Goal: Information Seeking & Learning: Check status

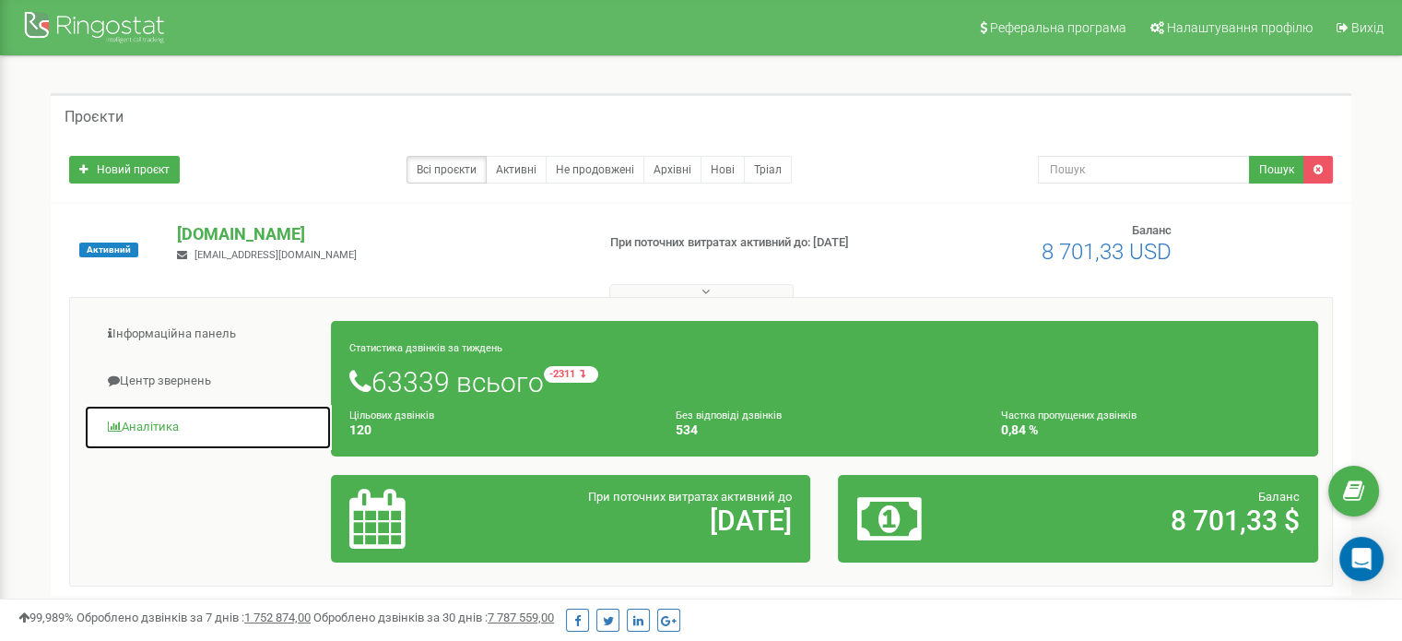
drag, startPoint x: 183, startPoint y: 430, endPoint x: 225, endPoint y: 452, distance: 46.6
click at [183, 430] on link "Аналiтика" at bounding box center [208, 427] width 248 height 45
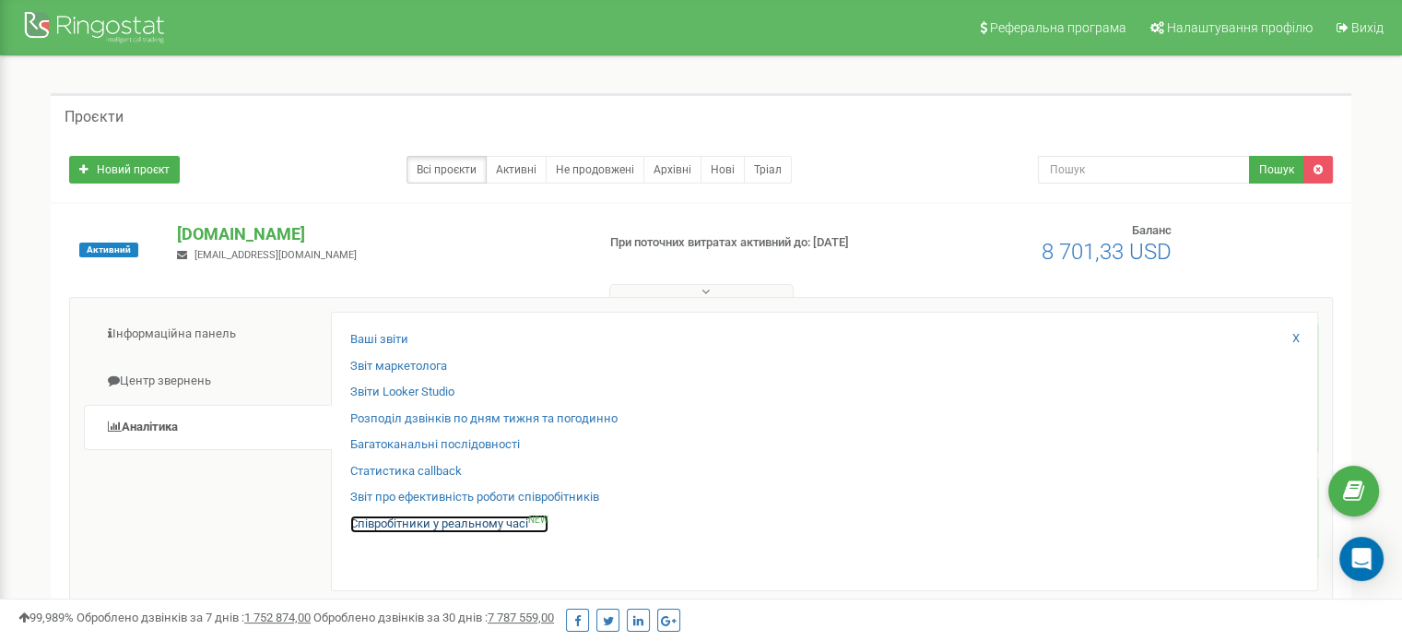
click at [375, 519] on link "Співробітники у реальному часі NEW" at bounding box center [449, 524] width 198 height 18
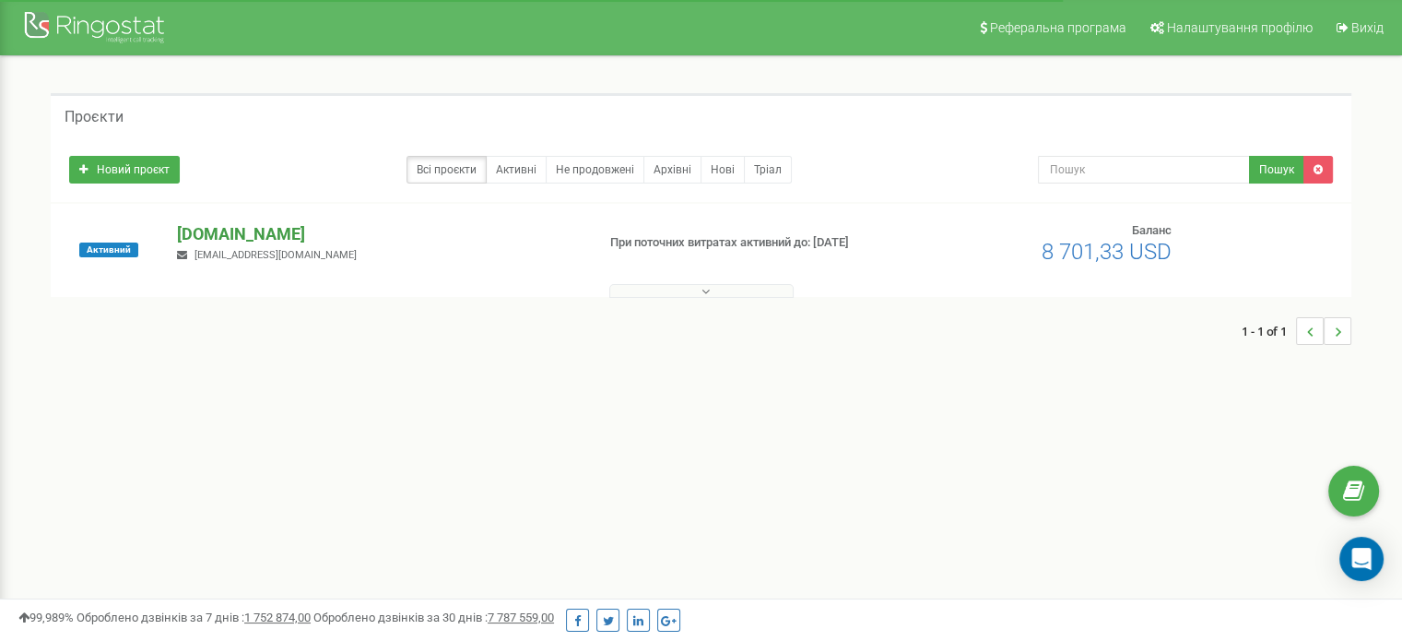
click at [229, 238] on p "[DOMAIN_NAME]" at bounding box center [378, 234] width 403 height 24
click at [253, 241] on p "[DOMAIN_NAME]" at bounding box center [378, 234] width 403 height 24
drag, startPoint x: 264, startPoint y: 238, endPoint x: 306, endPoint y: 165, distance: 84.2
click at [264, 238] on p "[DOMAIN_NAME]" at bounding box center [378, 234] width 403 height 24
click at [229, 234] on p "[DOMAIN_NAME]" at bounding box center [378, 234] width 403 height 24
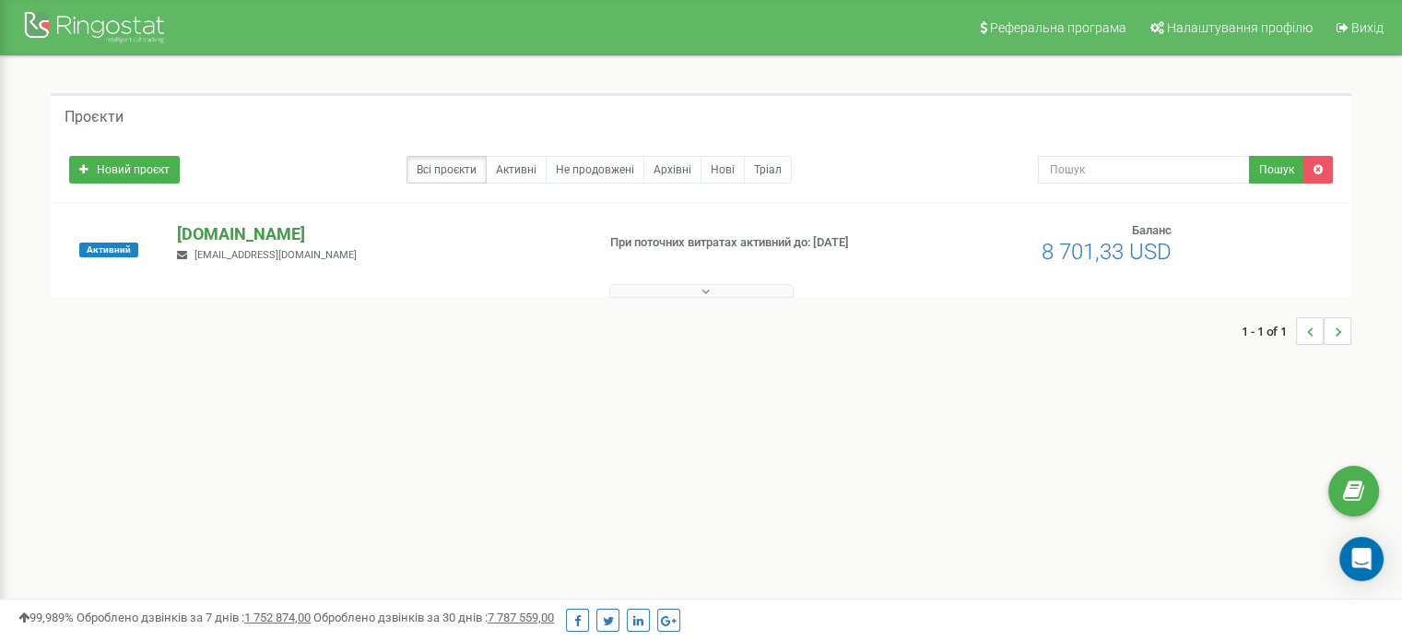
click at [207, 224] on p "[DOMAIN_NAME]" at bounding box center [378, 234] width 403 height 24
click at [224, 228] on p "[DOMAIN_NAME]" at bounding box center [378, 234] width 403 height 24
click at [232, 230] on p "[DOMAIN_NAME]" at bounding box center [378, 234] width 403 height 24
click at [237, 235] on p "[DOMAIN_NAME]" at bounding box center [378, 234] width 403 height 24
click at [194, 225] on p "[DOMAIN_NAME]" at bounding box center [378, 234] width 403 height 24
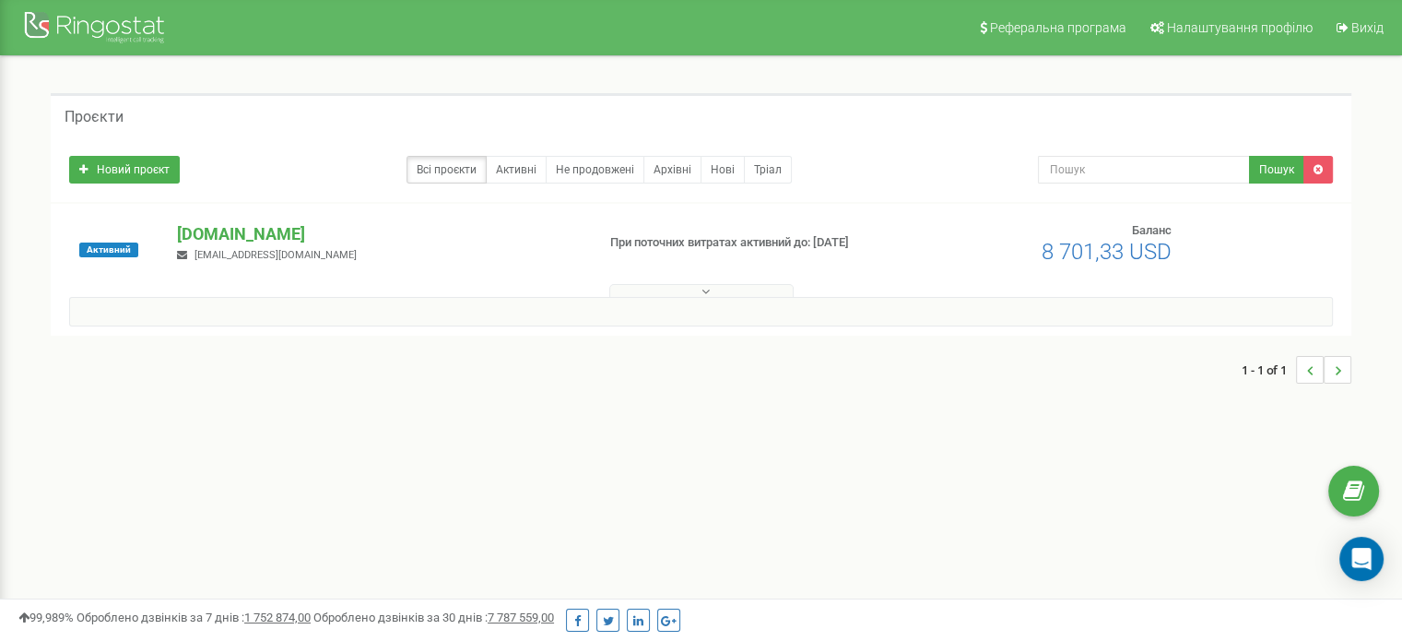
drag, startPoint x: 262, startPoint y: 231, endPoint x: 254, endPoint y: 253, distance: 23.3
click at [262, 231] on p "[DOMAIN_NAME]" at bounding box center [378, 234] width 403 height 24
click at [229, 229] on p "[DOMAIN_NAME]" at bounding box center [378, 234] width 403 height 24
click at [210, 230] on p "[DOMAIN_NAME]" at bounding box center [378, 234] width 403 height 24
click at [233, 252] on span "justjustschool@gmail.com" at bounding box center [275, 255] width 162 height 12
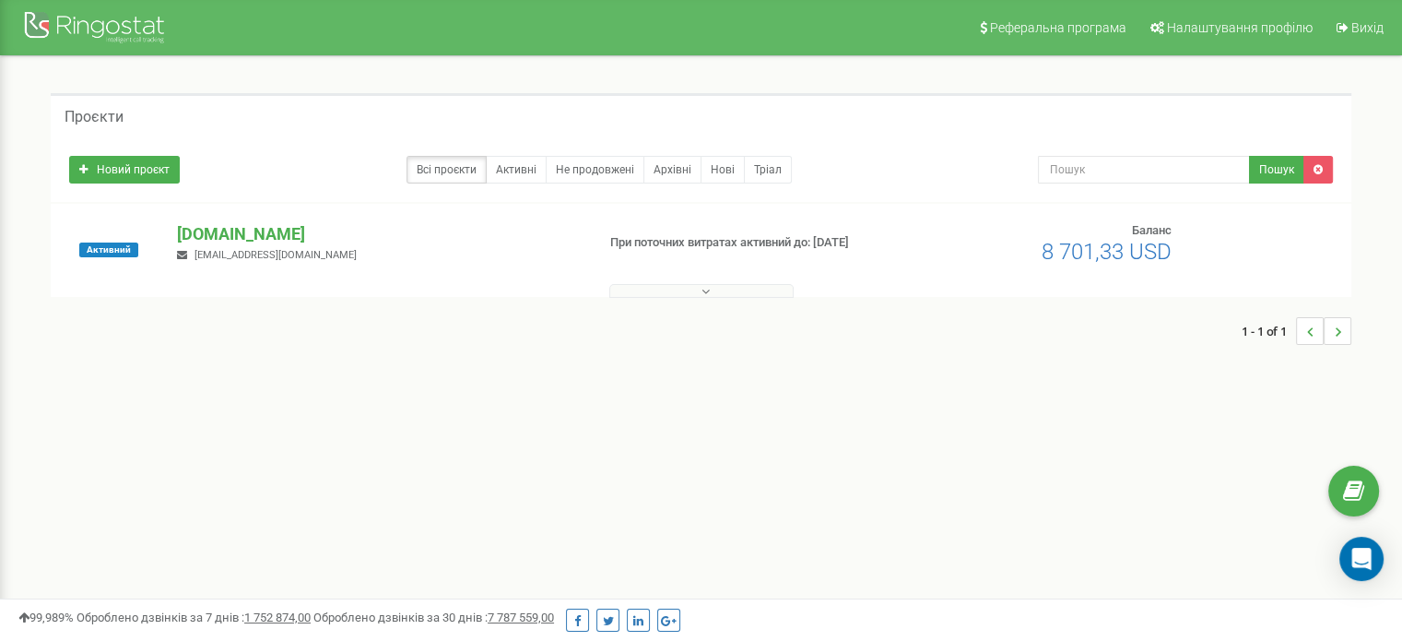
click at [229, 250] on span "justjustschool@gmail.com" at bounding box center [275, 255] width 162 height 12
click at [232, 241] on p "[DOMAIN_NAME]" at bounding box center [378, 234] width 403 height 24
click at [246, 242] on p "[DOMAIN_NAME]" at bounding box center [378, 234] width 403 height 24
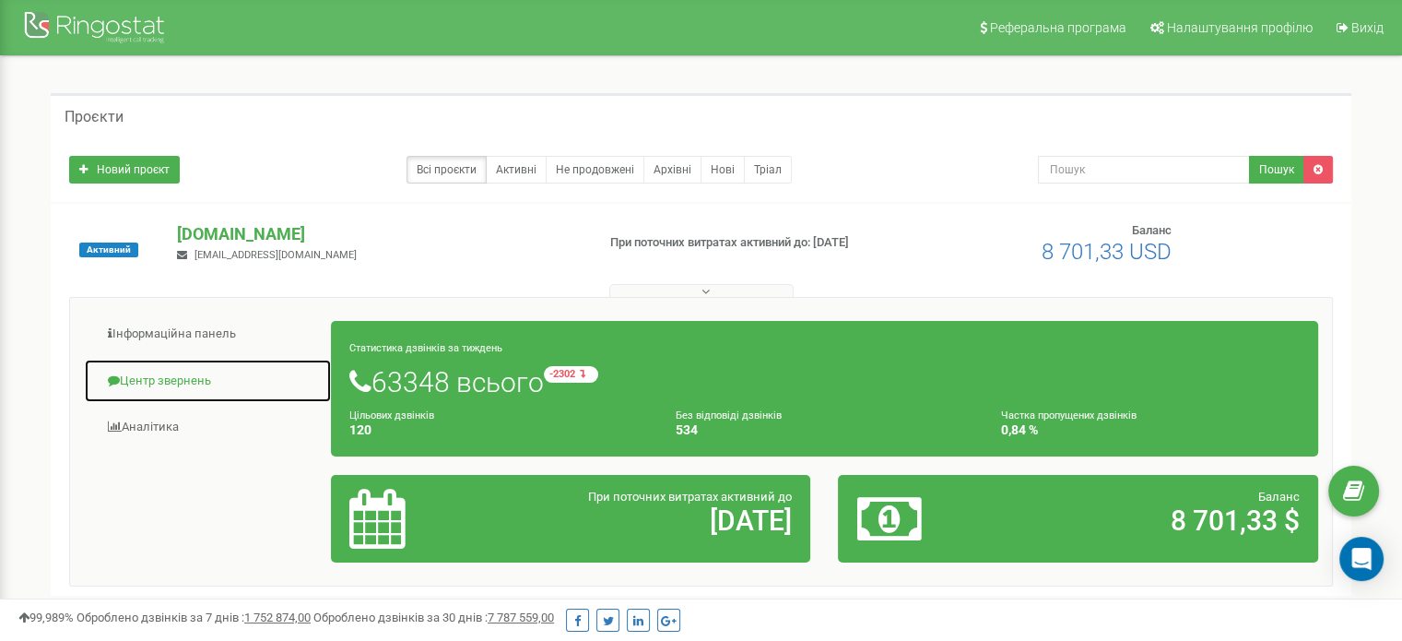
click at [162, 386] on link "Центр звернень" at bounding box center [208, 381] width 248 height 45
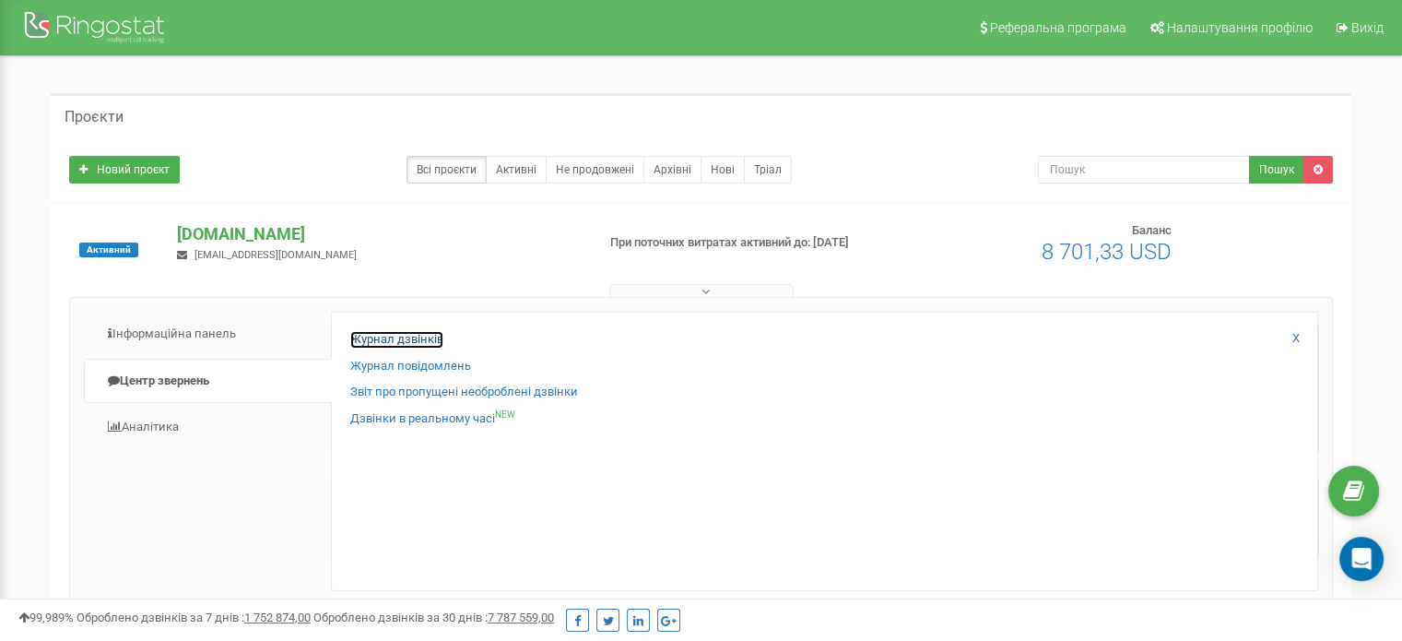
click at [400, 338] on link "Журнал дзвінків" at bounding box center [396, 340] width 93 height 18
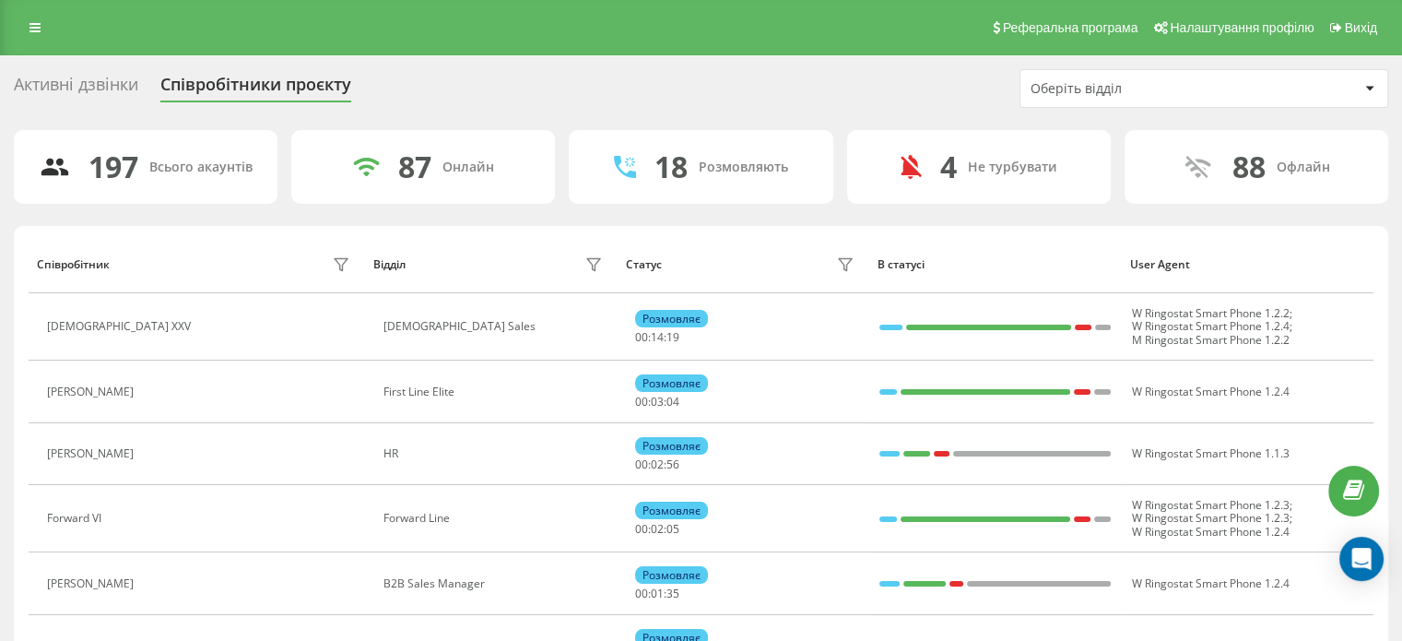
click at [1124, 80] on div "Оберіть відділ" at bounding box center [1203, 88] width 367 height 37
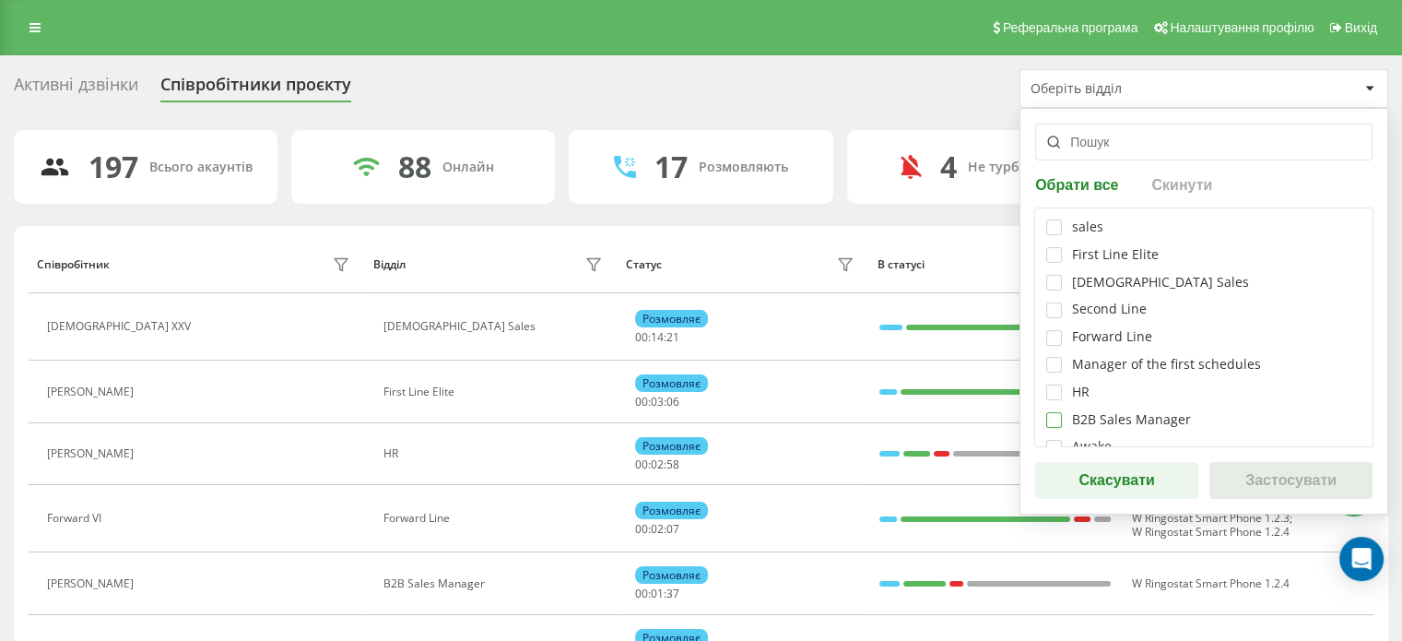
drag, startPoint x: 1046, startPoint y: 418, endPoint x: 1181, endPoint y: 437, distance: 135.8
click at [1050, 412] on label at bounding box center [1054, 412] width 16 height 0
checkbox input "true"
drag, startPoint x: 1250, startPoint y: 477, endPoint x: 1239, endPoint y: 443, distance: 35.8
click at [1250, 478] on button "Застосувати" at bounding box center [1290, 480] width 163 height 37
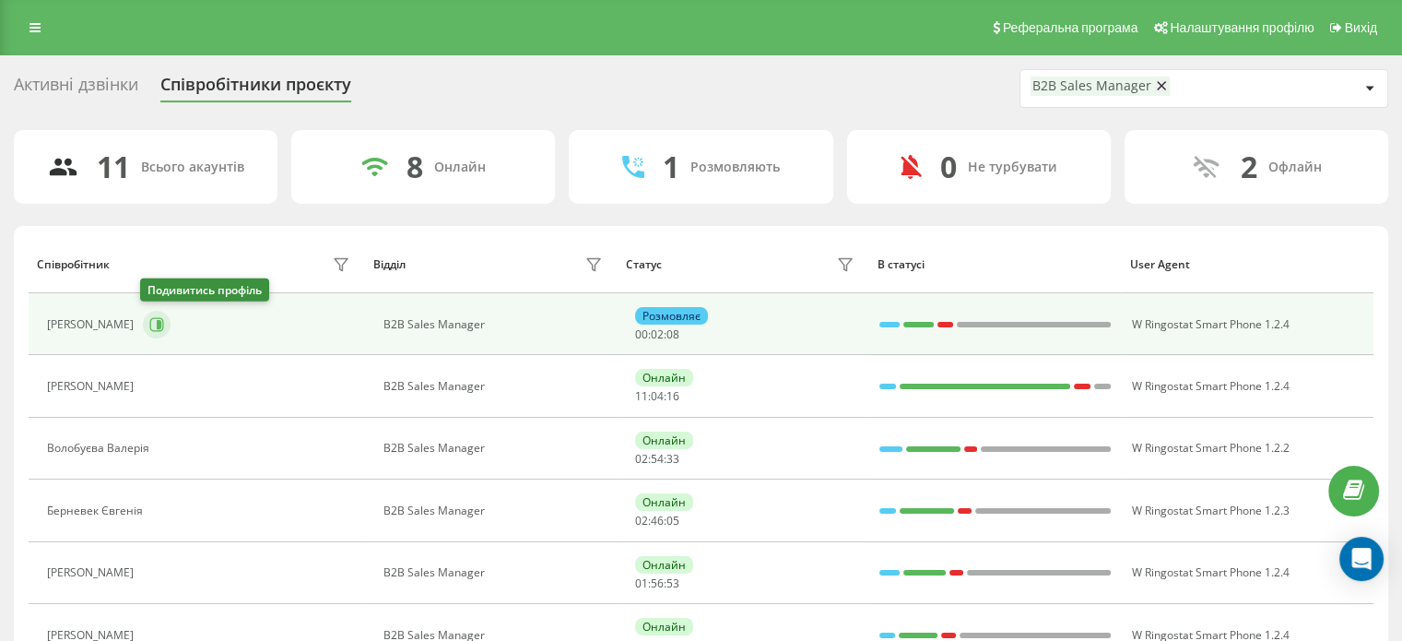
click at [150, 318] on icon at bounding box center [157, 324] width 14 height 14
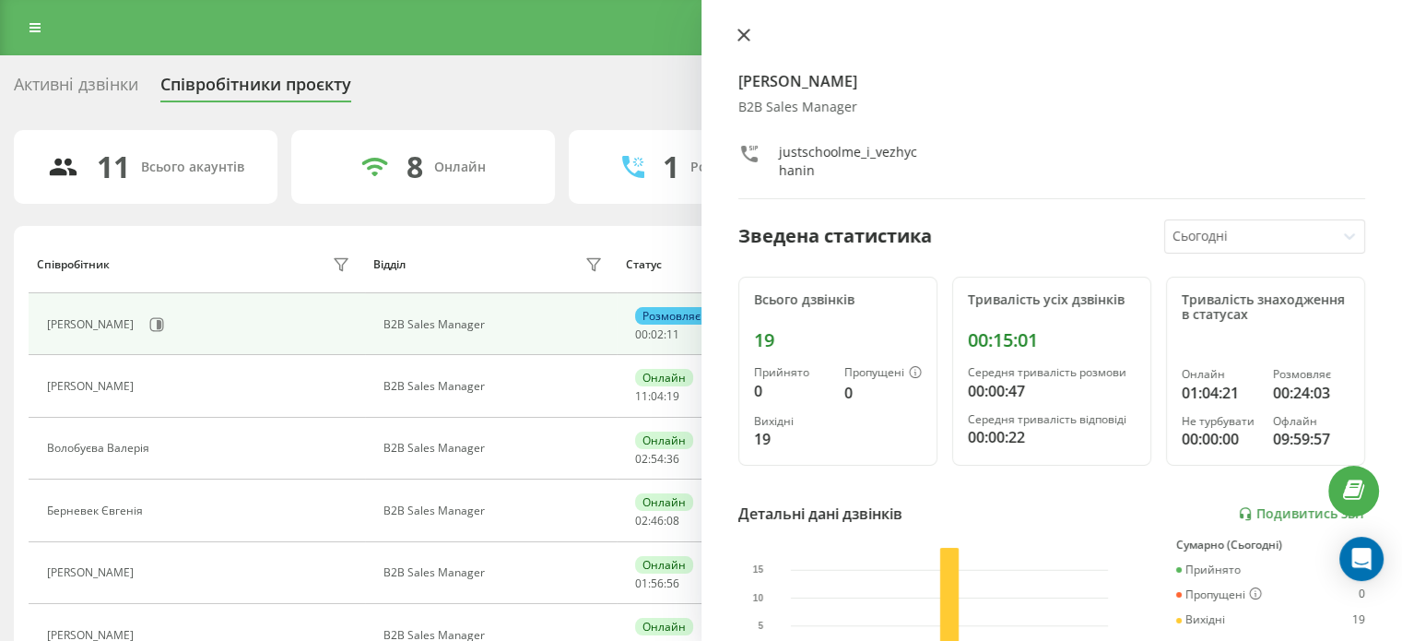
click at [737, 33] on icon at bounding box center [743, 35] width 13 height 13
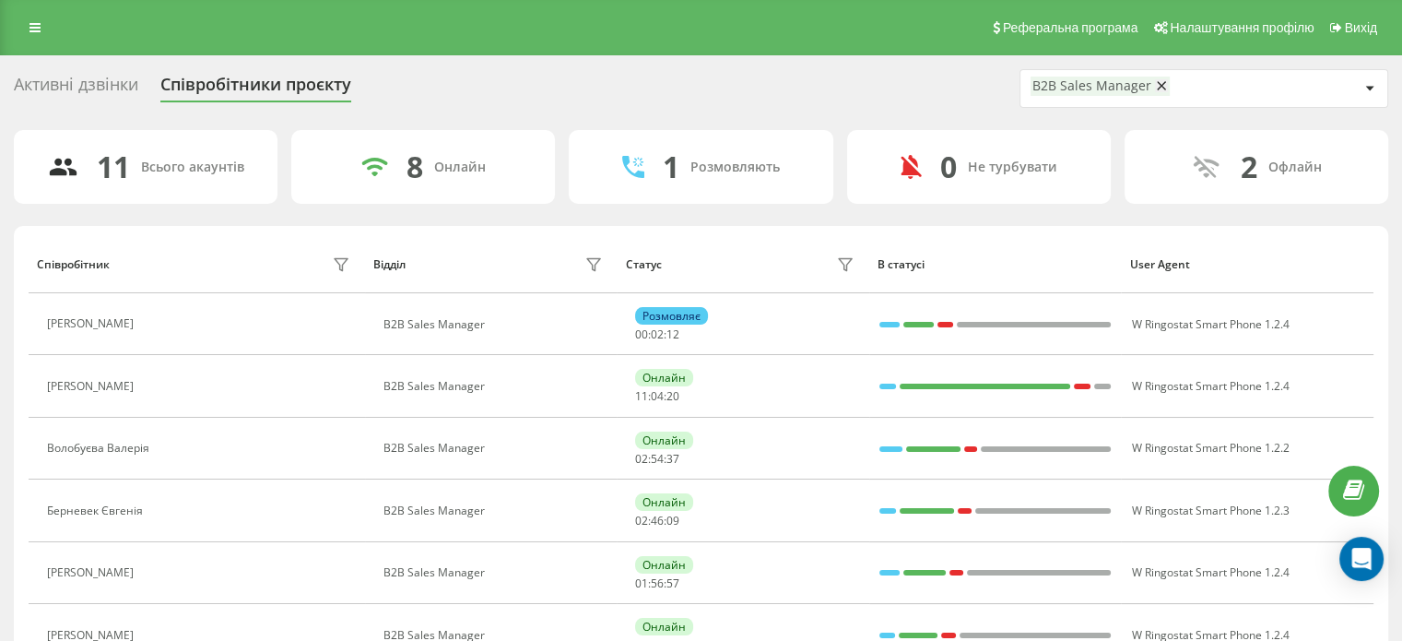
click at [161, 389] on icon at bounding box center [154, 386] width 15 height 15
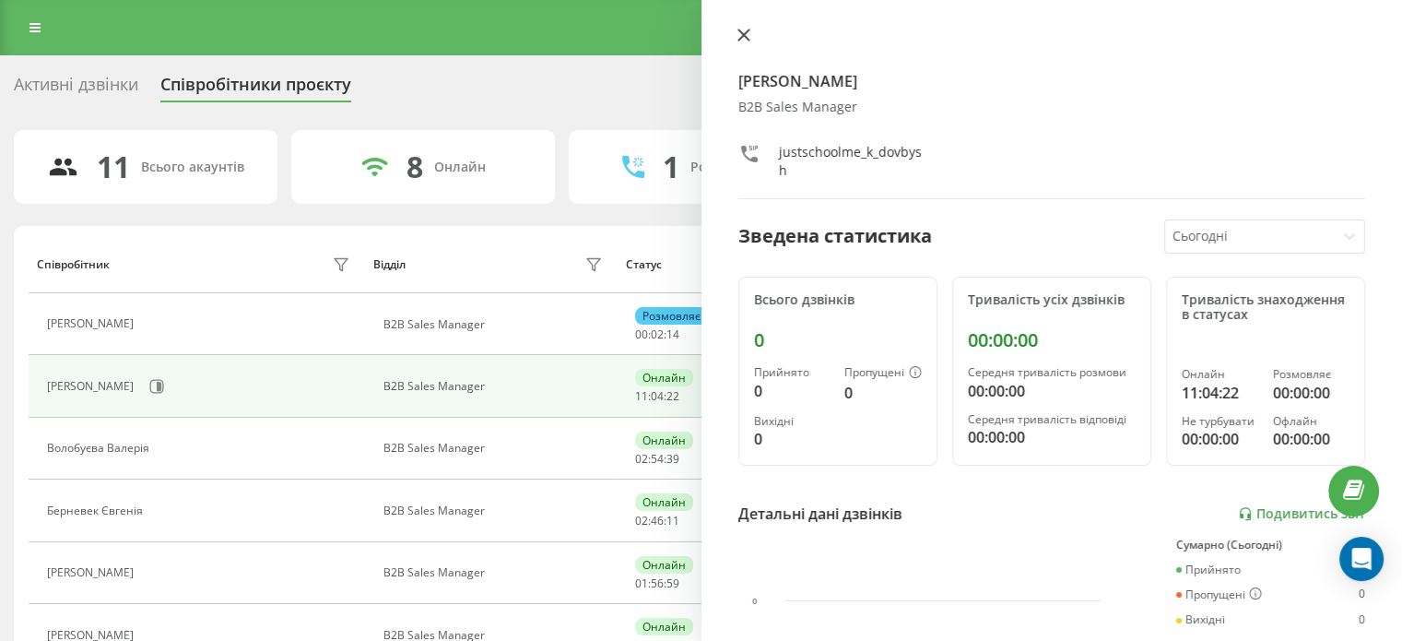
click at [746, 35] on icon at bounding box center [743, 35] width 13 height 13
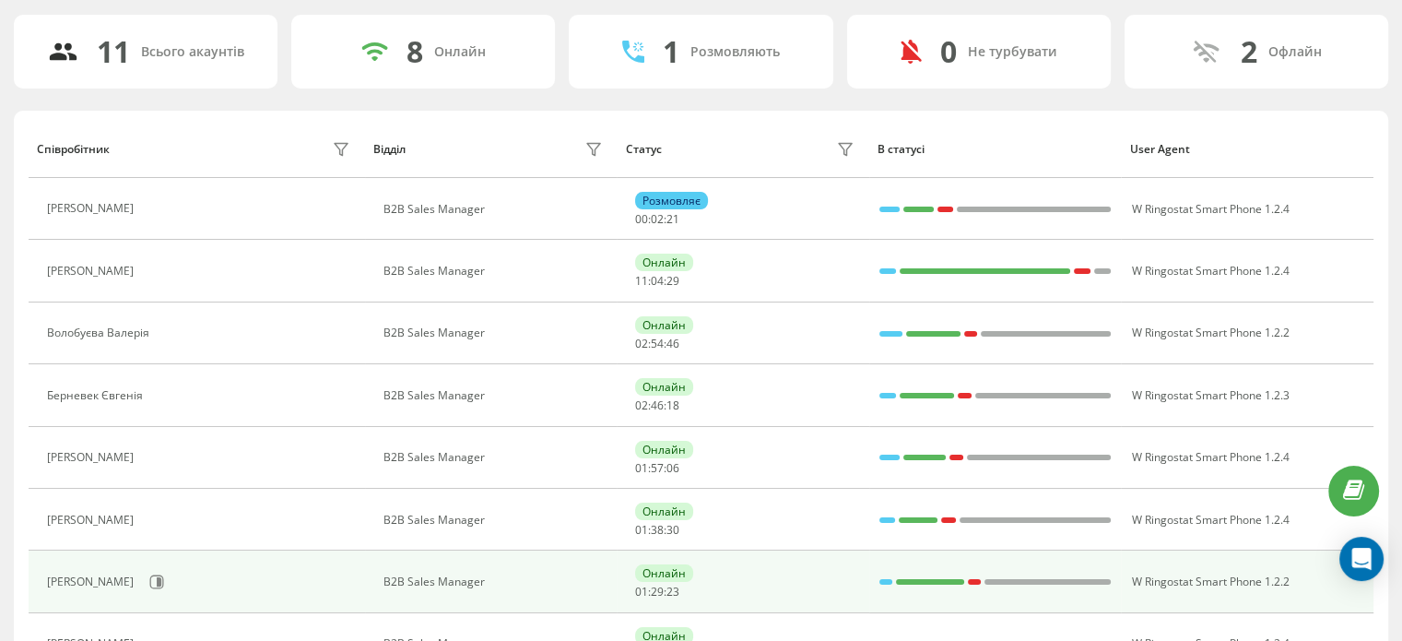
scroll to position [276, 0]
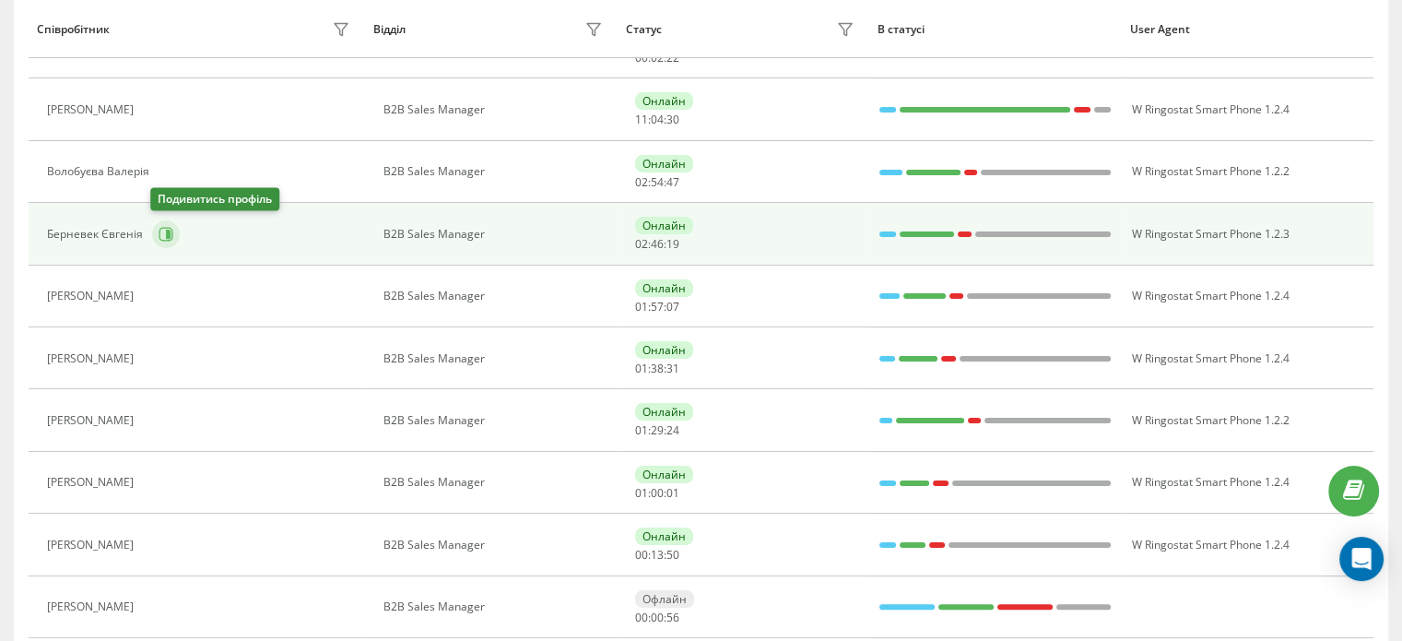
click at [163, 234] on icon at bounding box center [166, 234] width 15 height 15
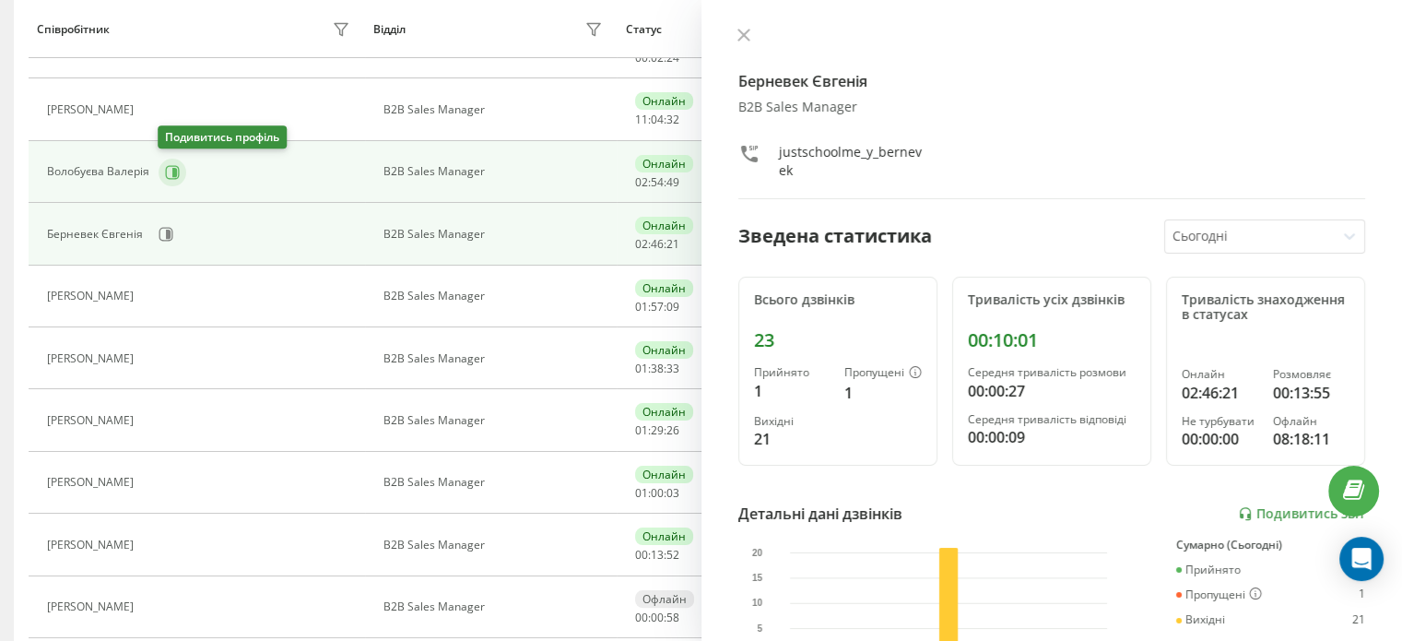
click at [173, 172] on icon at bounding box center [174, 171] width 5 height 9
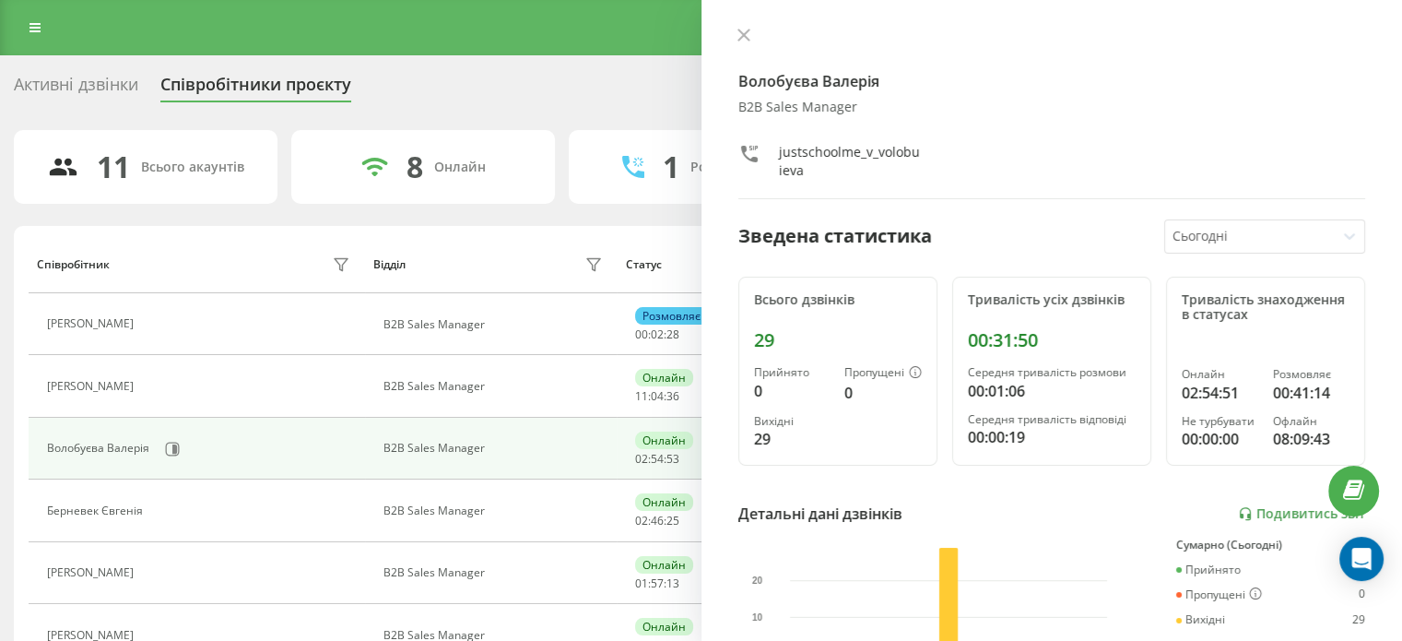
drag, startPoint x: 741, startPoint y: 29, endPoint x: 681, endPoint y: 98, distance: 91.5
click at [742, 29] on icon at bounding box center [743, 35] width 13 height 13
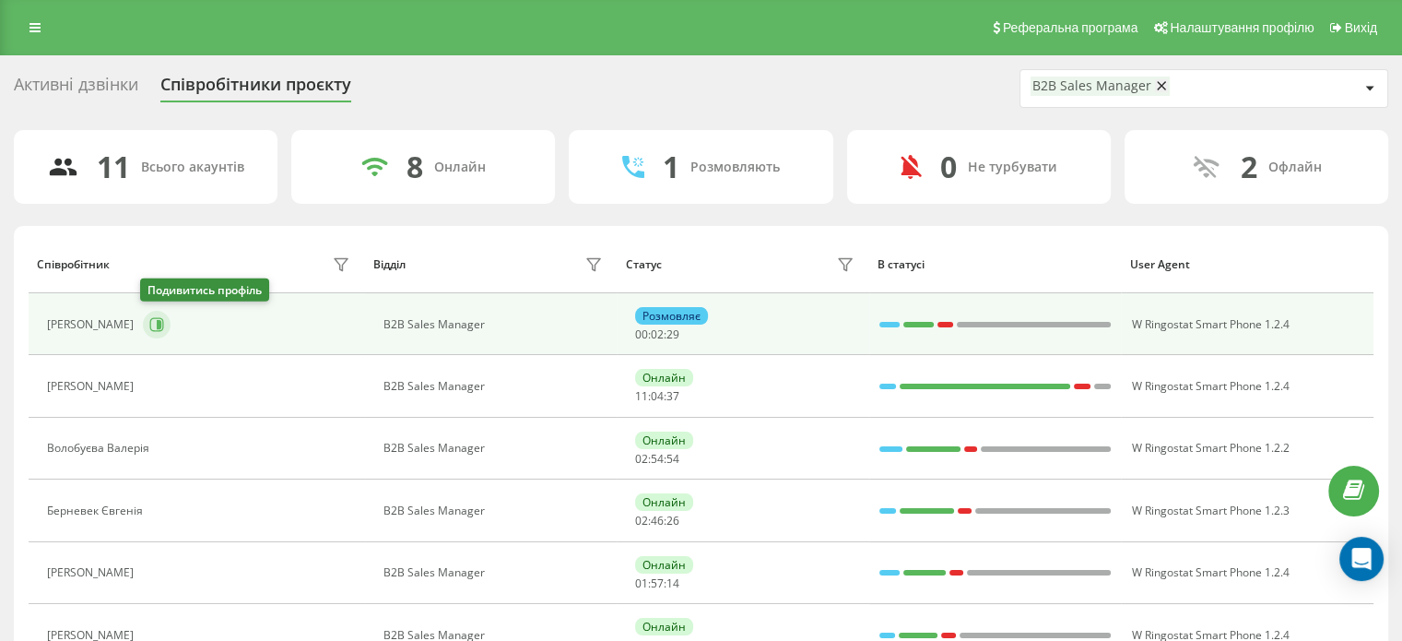
click at [157, 326] on icon at bounding box center [159, 324] width 5 height 9
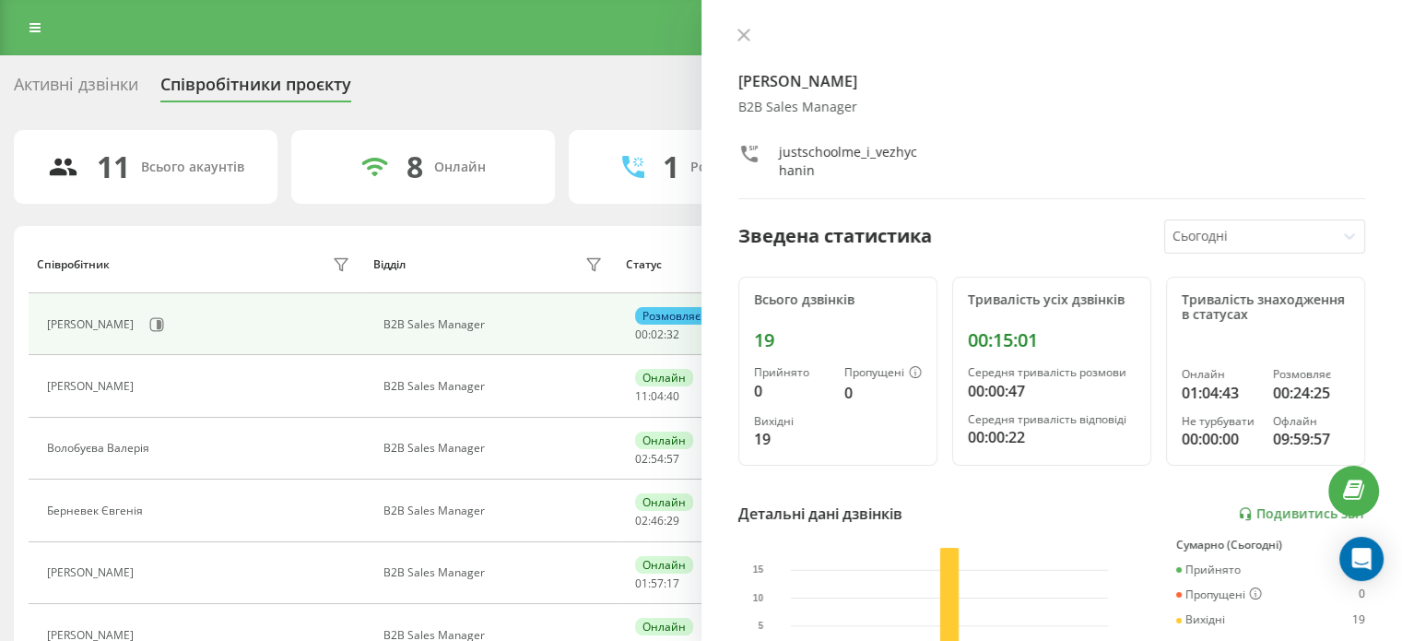
click at [746, 32] on icon at bounding box center [743, 35] width 13 height 13
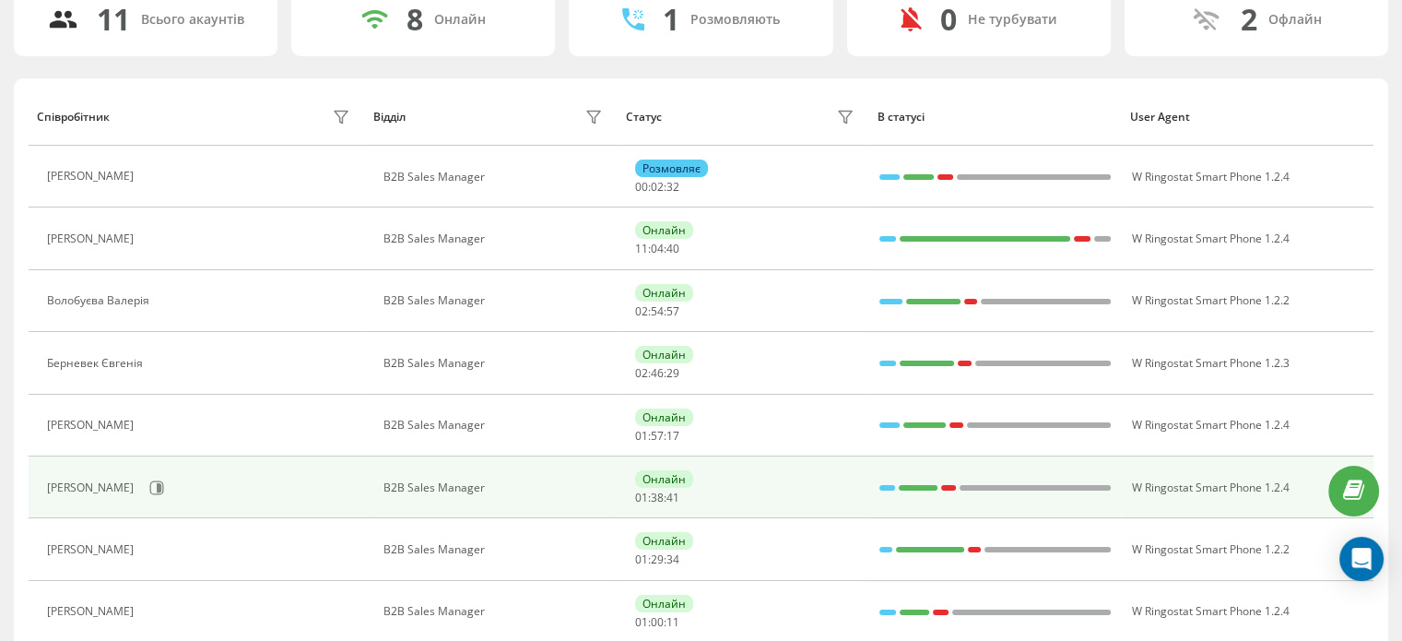
scroll to position [276, 0]
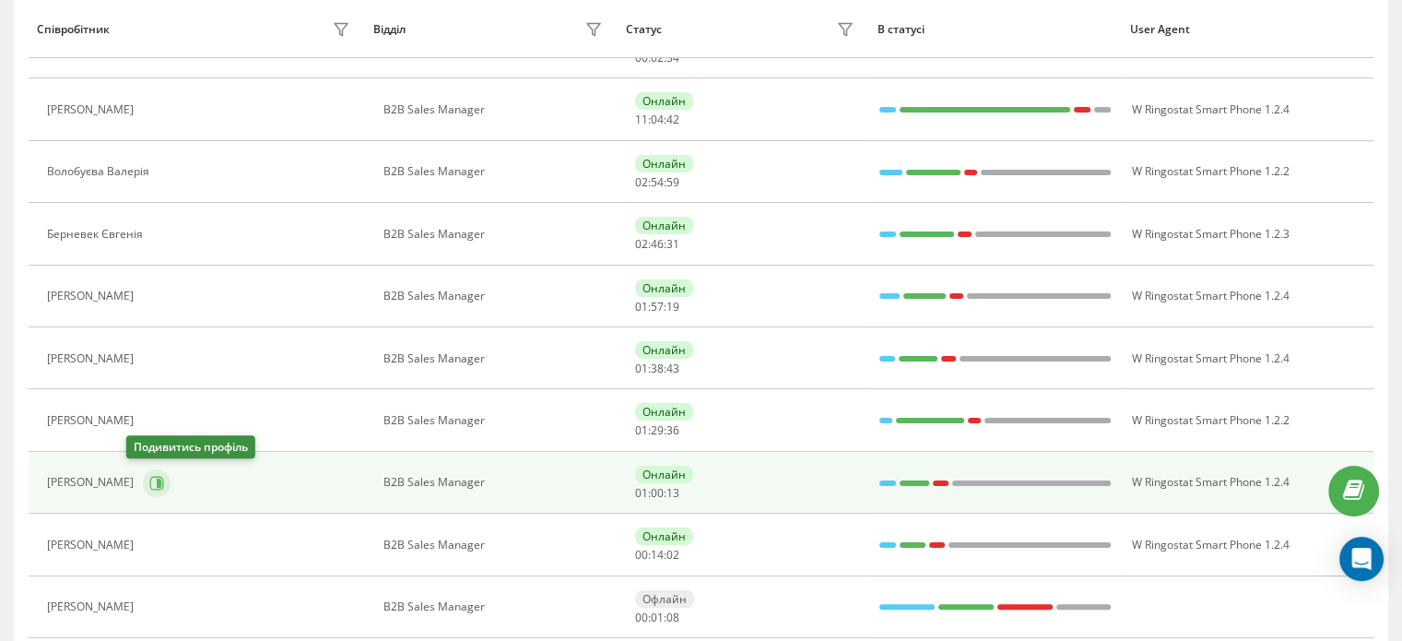
click at [150, 486] on icon at bounding box center [157, 483] width 14 height 14
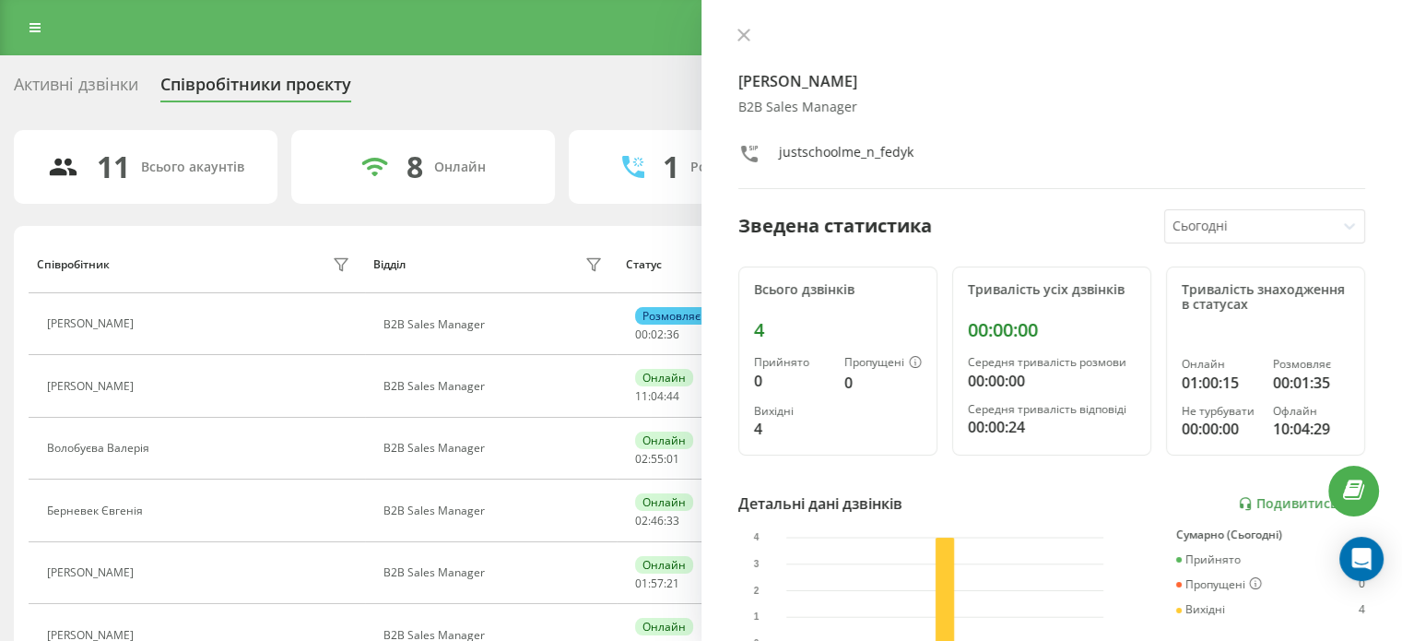
click at [745, 36] on icon at bounding box center [743, 35] width 13 height 13
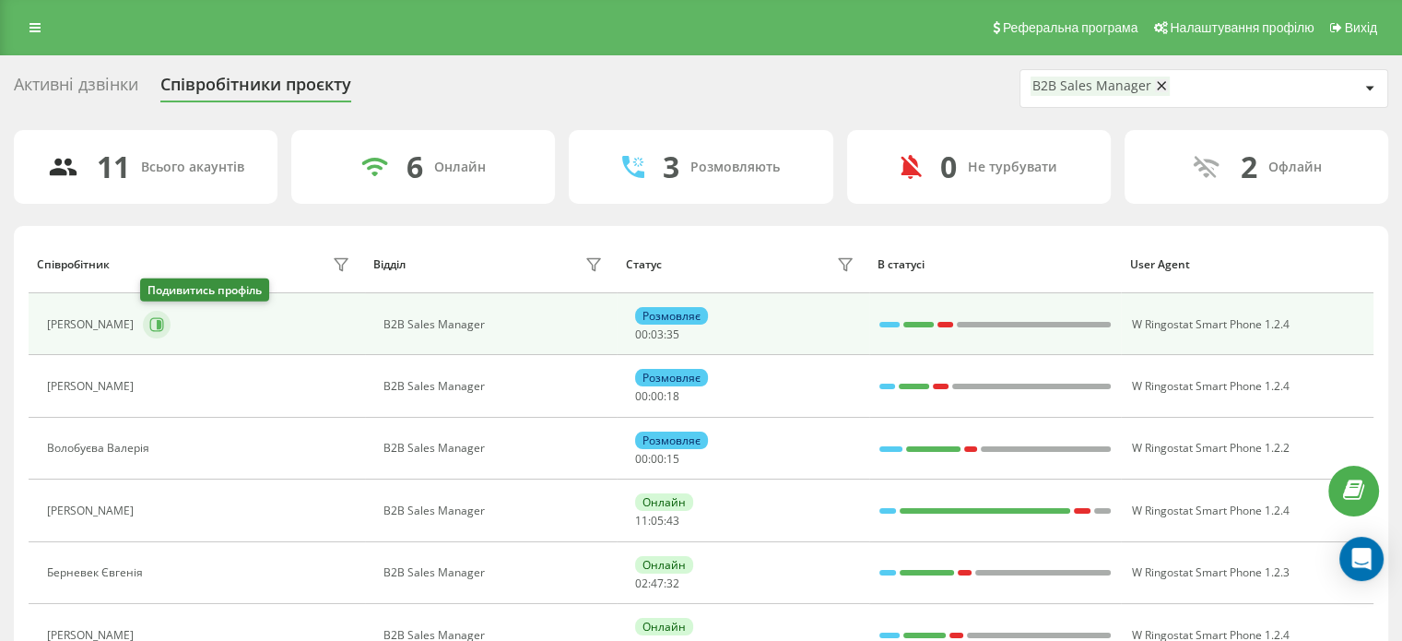
click at [159, 329] on icon at bounding box center [157, 324] width 14 height 14
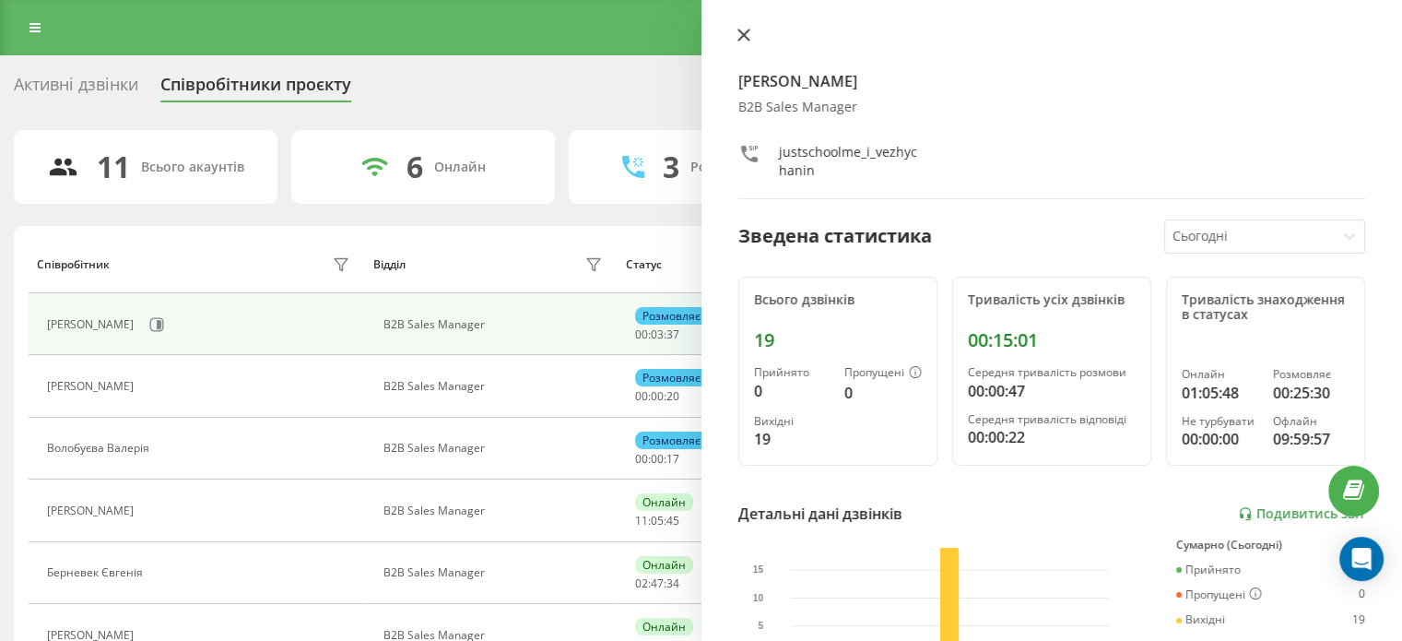
click at [742, 41] on icon at bounding box center [743, 35] width 13 height 13
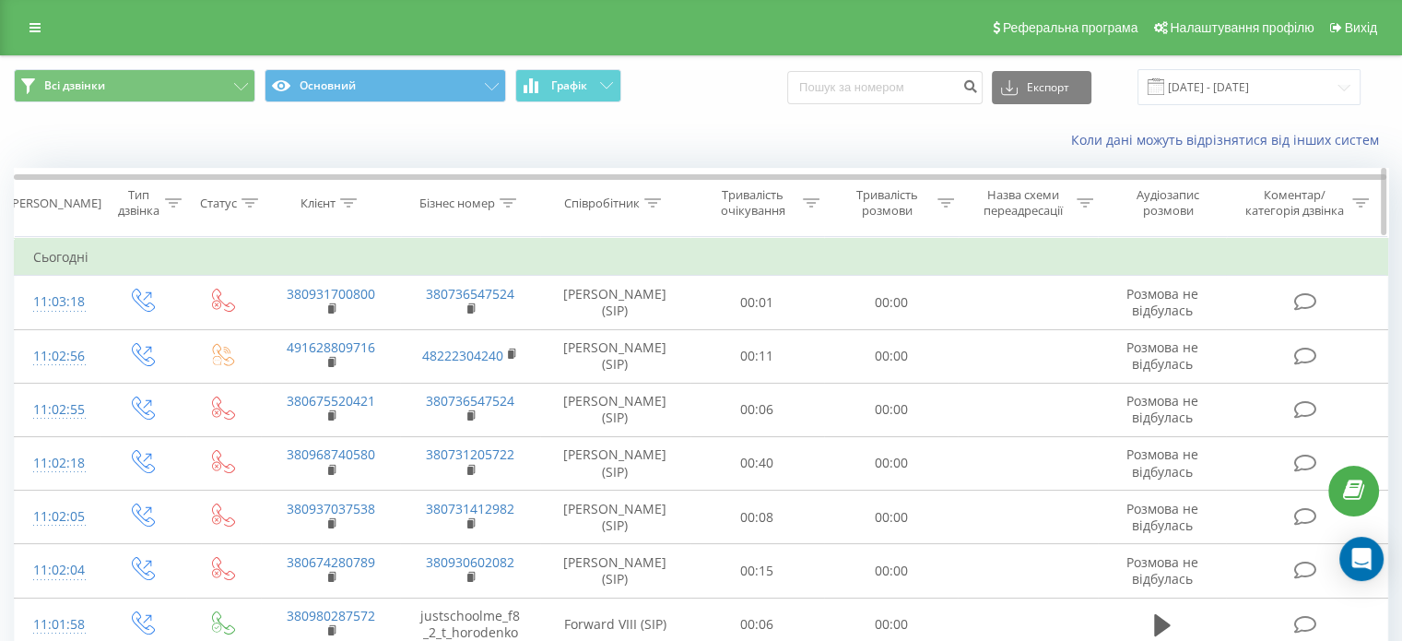
click at [658, 200] on icon at bounding box center [652, 202] width 17 height 9
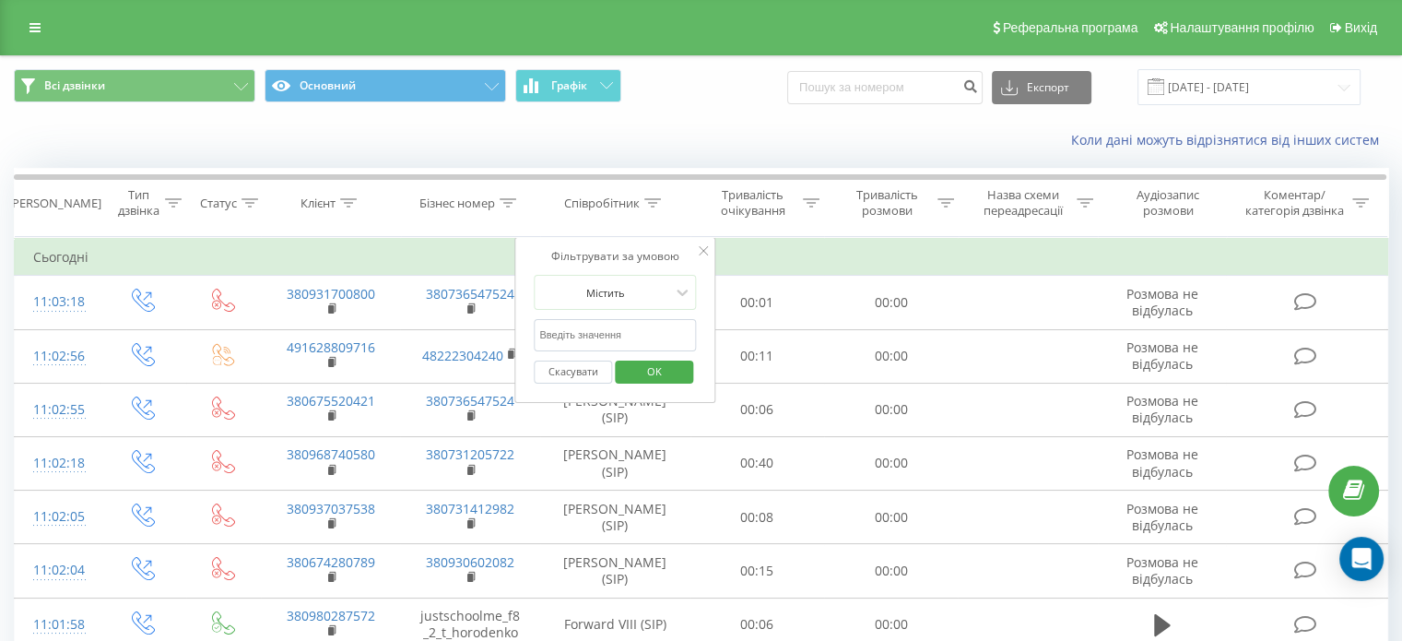
click at [641, 327] on input "text" at bounding box center [615, 335] width 162 height 32
click at [711, 255] on div "Фільтрувати за умовою Містить Скасувати OK" at bounding box center [614, 320] width 201 height 166
click at [706, 252] on icon at bounding box center [703, 250] width 9 height 9
